Goal: Check status: Check status

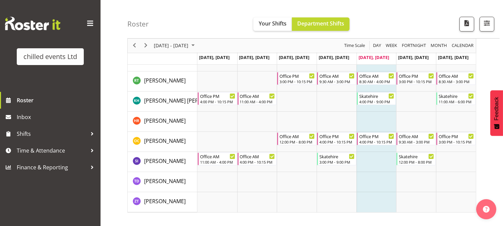
scroll to position [29, 0]
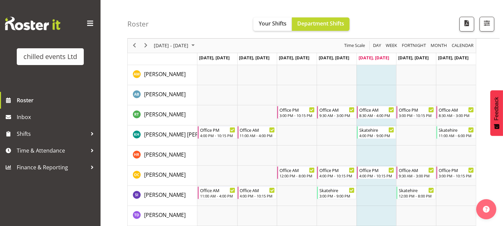
click at [9, 208] on div "chilled events Ltd Roster Inbox Shifts Time & Attendance Finance & Reporting" at bounding box center [50, 113] width 101 height 226
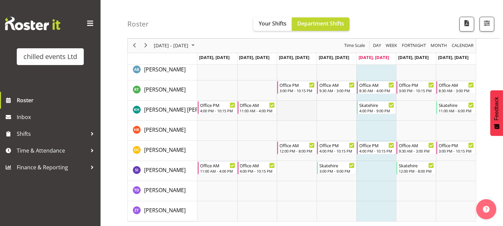
scroll to position [66, 0]
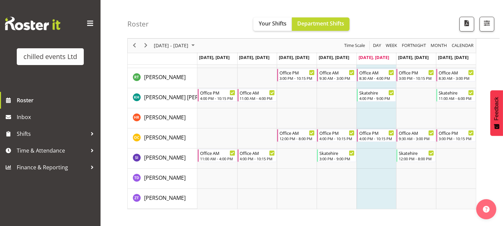
click at [340, 117] on td "Timeline Week of September 19, 2025" at bounding box center [337, 118] width 40 height 20
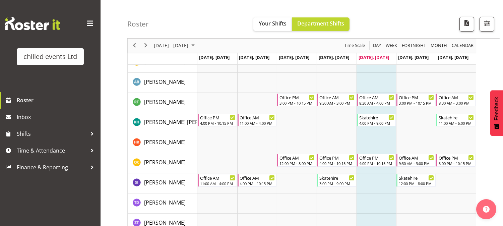
scroll to position [29, 0]
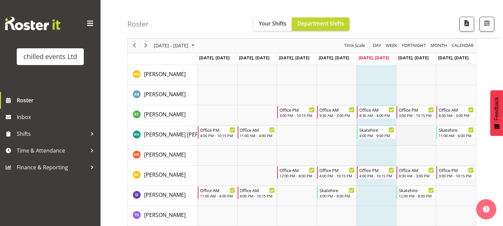
click at [413, 129] on td "Timeline Week of September 19, 2025" at bounding box center [416, 135] width 40 height 20
click at [421, 84] on td "Timeline Week of September 19, 2025" at bounding box center [416, 75] width 40 height 20
click at [423, 99] on td "Timeline Week of September 19, 2025" at bounding box center [416, 95] width 40 height 20
click at [416, 133] on td "Timeline Week of September 19, 2025" at bounding box center [416, 135] width 40 height 20
click at [421, 189] on div "Skatehire" at bounding box center [417, 189] width 36 height 7
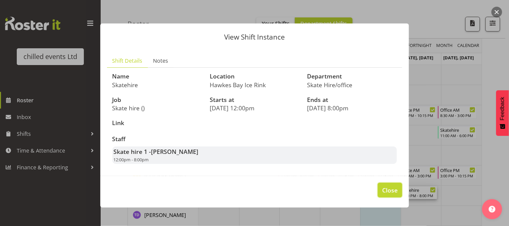
click at [394, 189] on span "Close" at bounding box center [389, 190] width 15 height 9
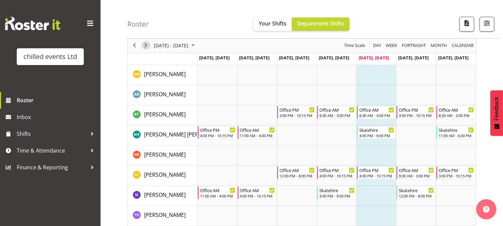
click at [149, 45] on span "Next" at bounding box center [146, 46] width 8 height 8
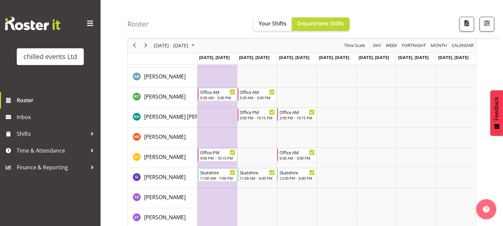
scroll to position [37, 0]
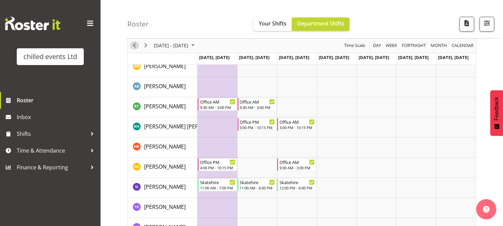
click at [135, 45] on span "Previous" at bounding box center [134, 46] width 8 height 8
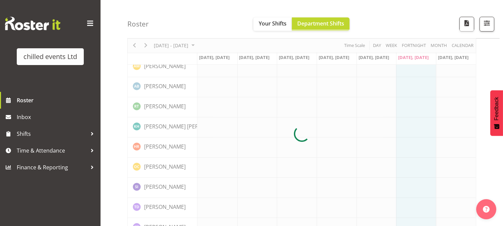
click at [147, 44] on div at bounding box center [301, 134] width 349 height 209
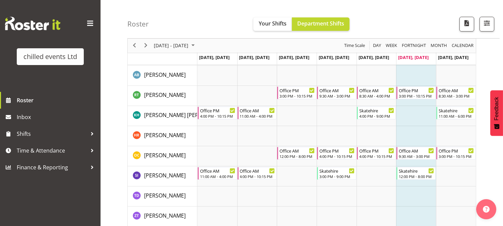
scroll to position [37, 0]
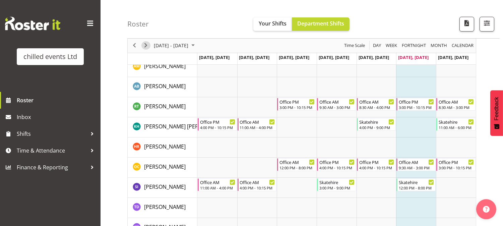
click at [149, 45] on span "Next" at bounding box center [146, 46] width 8 height 8
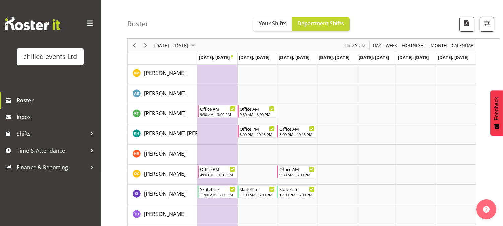
scroll to position [37, 0]
